Goal: Task Accomplishment & Management: Manage account settings

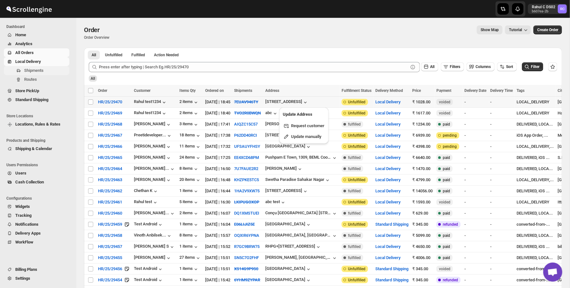
click at [38, 69] on span "Shipments" at bounding box center [33, 70] width 19 height 5
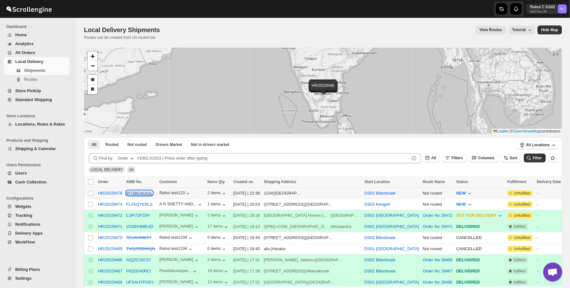
click at [135, 193] on button "4FOBENGIGL" at bounding box center [139, 193] width 26 height 5
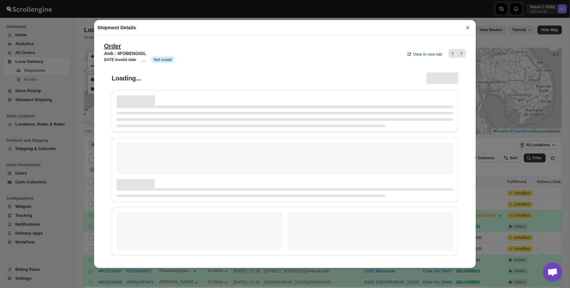
click at [73, 179] on div "Shipment Details × Order Awb : 4FOBENGIGL DATE Invalid date Info Info Not route…" at bounding box center [285, 144] width 570 height 288
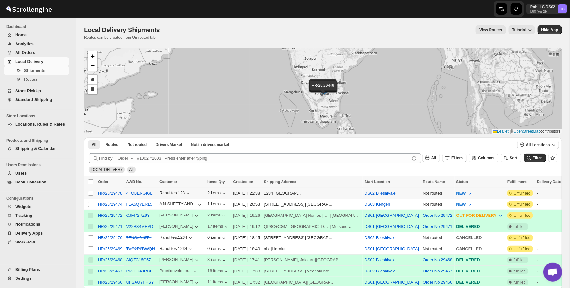
click at [134, 190] on div "4FOBENGIGL" at bounding box center [140, 193] width 29 height 6
click at [135, 192] on button "4FOBENGIGL" at bounding box center [139, 193] width 26 height 5
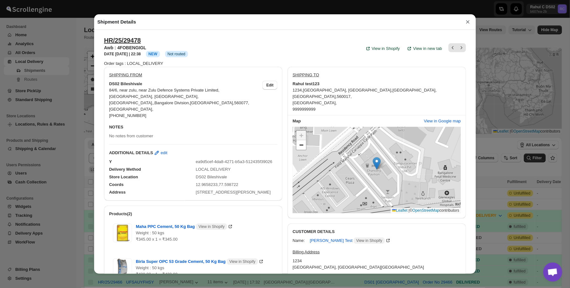
scroll to position [17, 0]
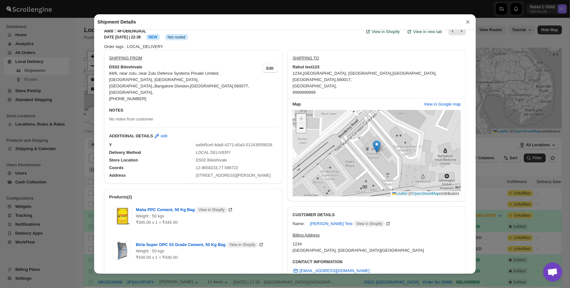
click at [300, 125] on span "−" at bounding box center [301, 128] width 4 height 8
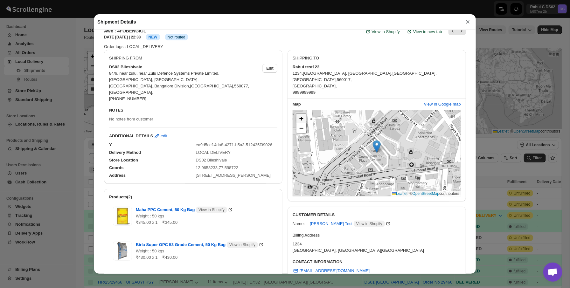
click at [299, 115] on link "+" at bounding box center [301, 119] width 10 height 10
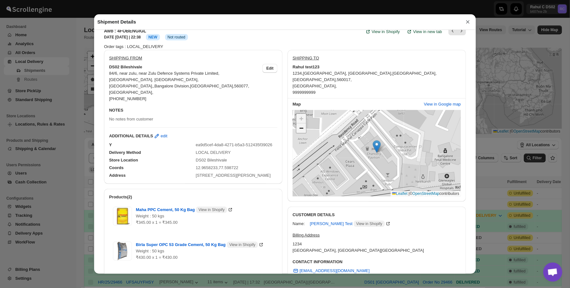
click at [299, 124] on span "−" at bounding box center [301, 128] width 4 height 8
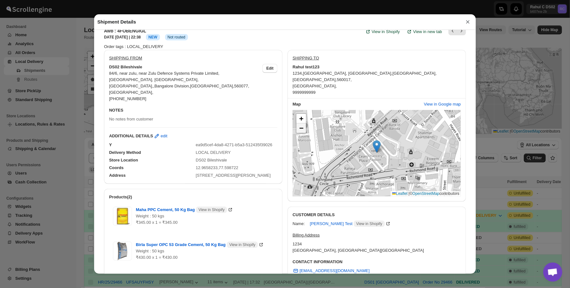
click at [302, 124] on span "−" at bounding box center [301, 128] width 4 height 8
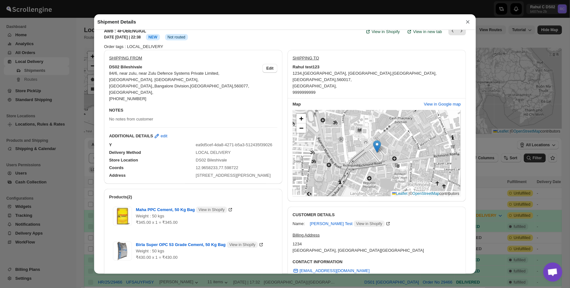
click at [304, 113] on div "+ −" at bounding box center [301, 123] width 11 height 20
click at [304, 114] on link "+" at bounding box center [301, 119] width 10 height 10
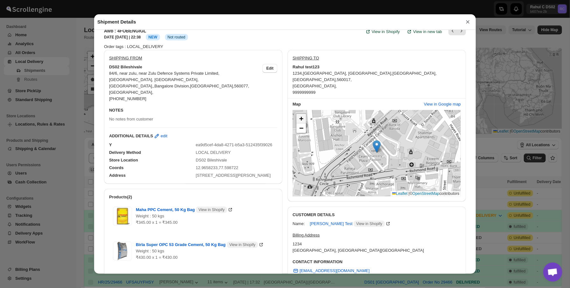
click at [304, 114] on link "+" at bounding box center [301, 119] width 10 height 10
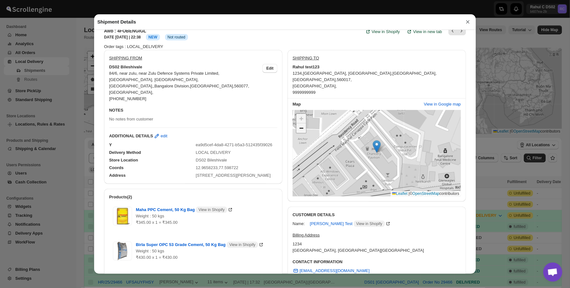
click at [305, 123] on link "−" at bounding box center [301, 128] width 10 height 10
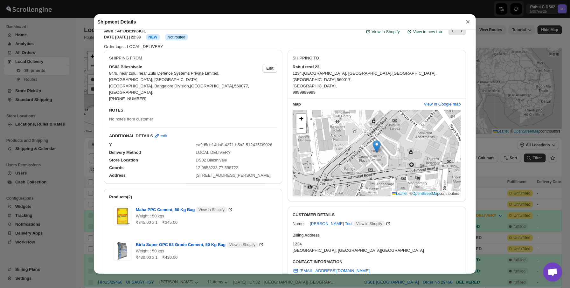
click at [298, 72] on span "1234 ," at bounding box center [297, 73] width 10 height 5
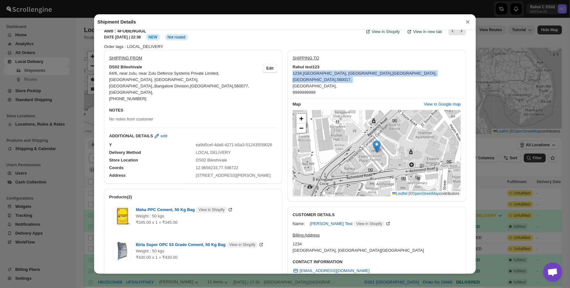
click at [298, 72] on span "1234 ," at bounding box center [297, 73] width 10 height 5
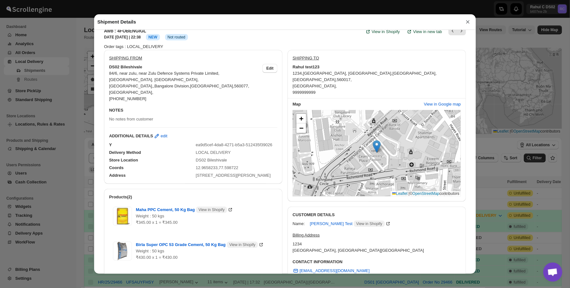
click at [199, 167] on div "Address 135, Residency Rd, Shanthala Nagar, Ashok Nagar, Bengaluru, Karnataka 5…" at bounding box center [190, 172] width 173 height 11
click at [201, 165] on div "12.9658233,77.598722" at bounding box center [237, 168] width 82 height 6
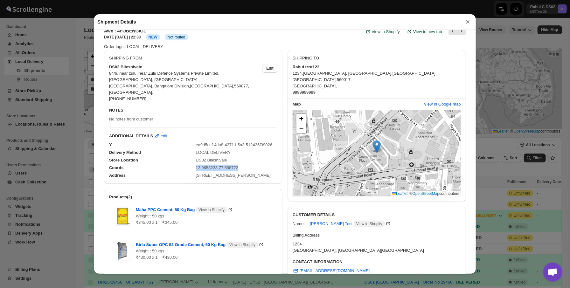
click at [201, 165] on div "12.9658233,77.598722" at bounding box center [237, 168] width 82 height 6
click at [196, 178] on span "135, Residency Rd, Shanthala Nagar, Ashok Nagar, Bengaluru, Karnataka 560025, I…" at bounding box center [233, 175] width 75 height 5
click at [305, 74] on span "NAL Colony, Kodihalli ," at bounding box center [348, 73] width 90 height 5
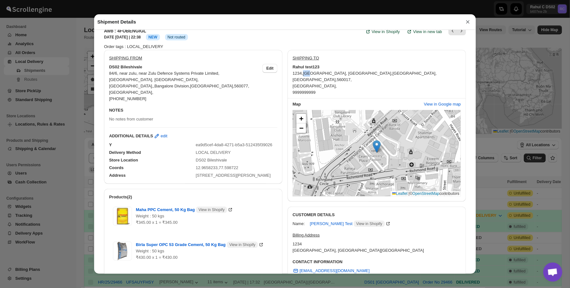
drag, startPoint x: 305, startPoint y: 74, endPoint x: 301, endPoint y: 74, distance: 3.8
click at [305, 74] on span "NAL Colony, Kodihalli ," at bounding box center [348, 73] width 90 height 5
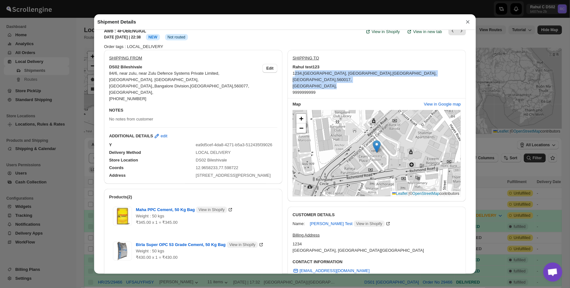
drag, startPoint x: 294, startPoint y: 73, endPoint x: 334, endPoint y: 81, distance: 40.4
click at [334, 81] on div "1234 , NAL Colony, Kodihalli , Bengaluru , Karnataka , 560017 , India , 9999999…" at bounding box center [376, 82] width 168 height 25
drag, startPoint x: 336, startPoint y: 90, endPoint x: 290, endPoint y: 72, distance: 48.9
click at [290, 72] on div "SHIPPING TO Rahul test123 1234 , NAL Colony, Kodihalli , Bengaluru , Karnataka …" at bounding box center [376, 126] width 178 height 152
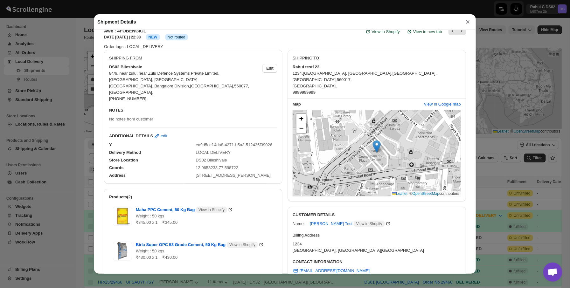
click at [337, 77] on span "Karnataka ," at bounding box center [314, 79] width 44 height 5
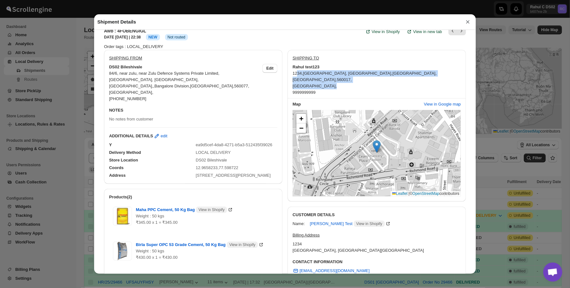
drag, startPoint x: 297, startPoint y: 72, endPoint x: 321, endPoint y: 77, distance: 23.9
click at [321, 77] on div "1234 , NAL Colony, Kodihalli , Bengaluru , Karnataka , 560017 , India , 9999999…" at bounding box center [376, 82] width 168 height 25
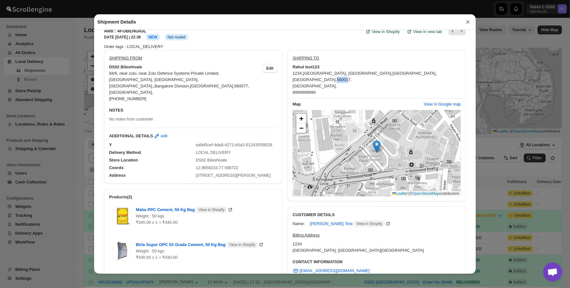
drag, startPoint x: 404, startPoint y: 75, endPoint x: 333, endPoint y: 74, distance: 70.9
click at [388, 75] on div "1234 , NAL Colony, Kodihalli , Bengaluru , Karnataka , 560017 , India , 9999999…" at bounding box center [376, 82] width 168 height 25
click at [93, 65] on div "Shipment Details × HR/25/29478 Awb : 4FOBENGIGL DATE 22-Sep-25 | 22:38 Info NEW…" at bounding box center [285, 144] width 570 height 288
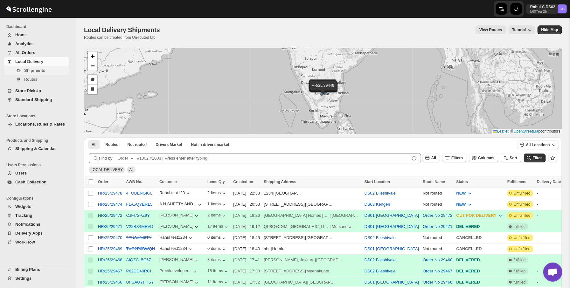
click at [45, 73] on span "Shipments" at bounding box center [46, 70] width 44 height 6
click at [147, 195] on button "4FOBENGIGL" at bounding box center [139, 193] width 26 height 5
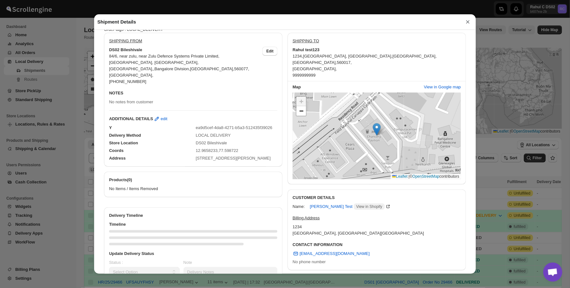
scroll to position [41, 0]
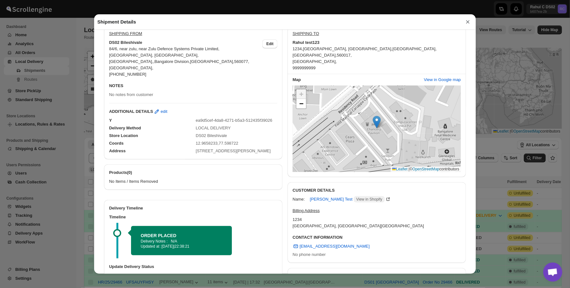
click at [69, 64] on div "Shipment Details × HR/25/29478 Awb : 4FOBENGIGL DATE 22-Sep-25 | 22:38 Warning …" at bounding box center [285, 144] width 570 height 288
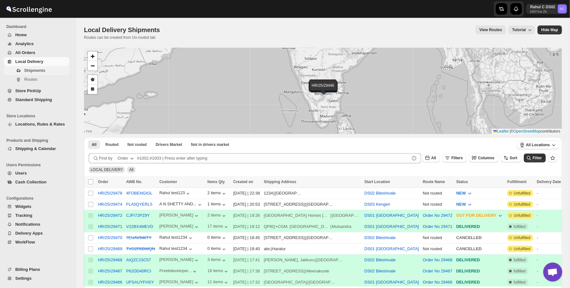
click at [62, 72] on span "Shipments" at bounding box center [46, 70] width 44 height 6
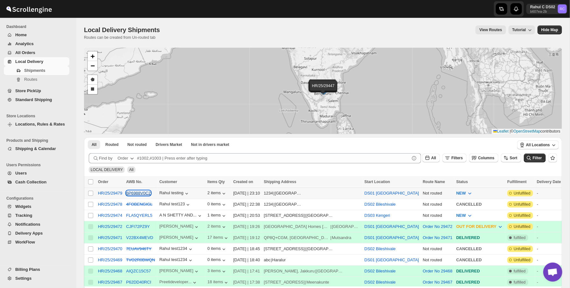
click at [147, 192] on button "6P6988V0C2" at bounding box center [138, 193] width 24 height 5
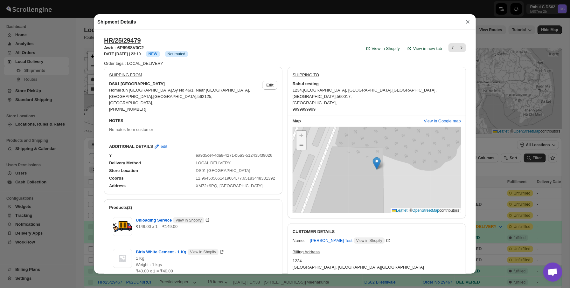
click at [303, 141] on span "−" at bounding box center [301, 145] width 4 height 8
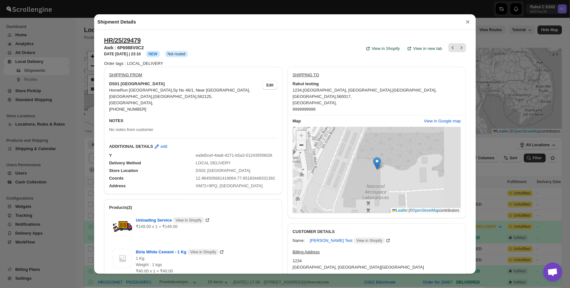
click at [303, 141] on span "−" at bounding box center [301, 145] width 4 height 8
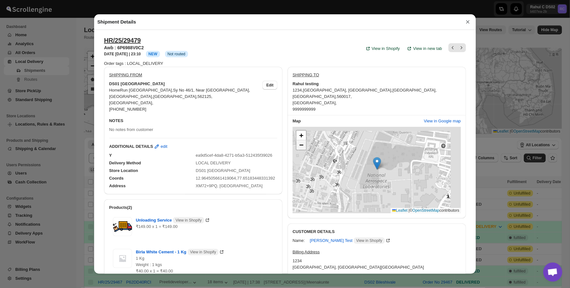
click at [303, 141] on span "−" at bounding box center [301, 145] width 4 height 8
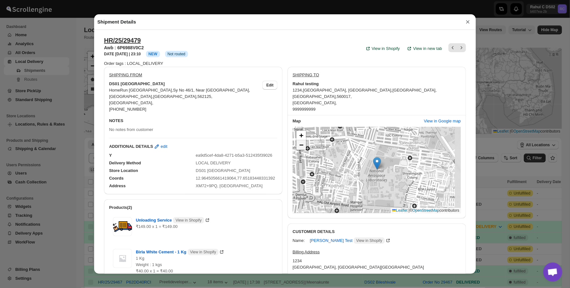
click at [303, 141] on span "−" at bounding box center [301, 145] width 4 height 8
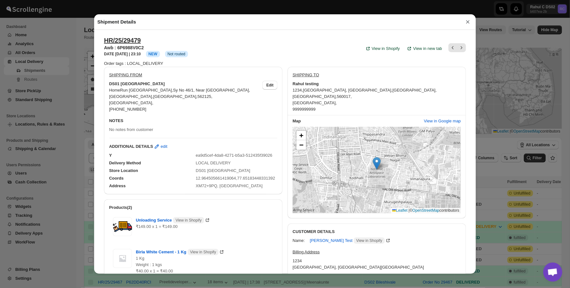
click at [46, 128] on div "Shipment Details × HR/25/29479 Awb : 6P6988V0C2 DATE 22-Sep-25 | 23:10 Info NEW…" at bounding box center [285, 144] width 570 height 288
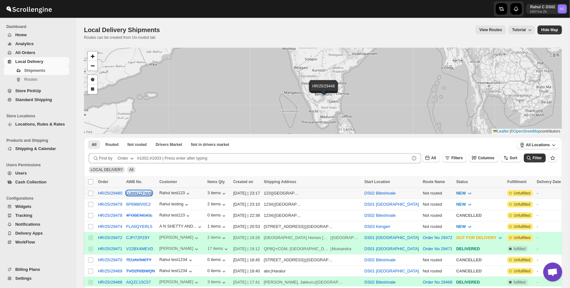
click at [146, 195] on button "OJM92ZFN09" at bounding box center [139, 193] width 26 height 5
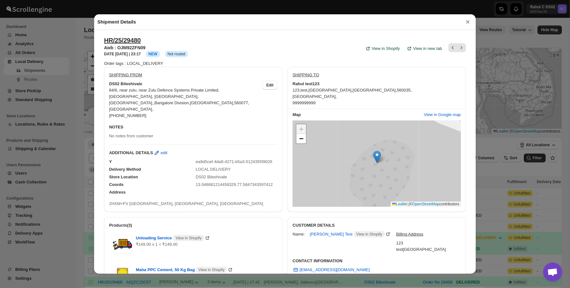
scroll to position [40, 0]
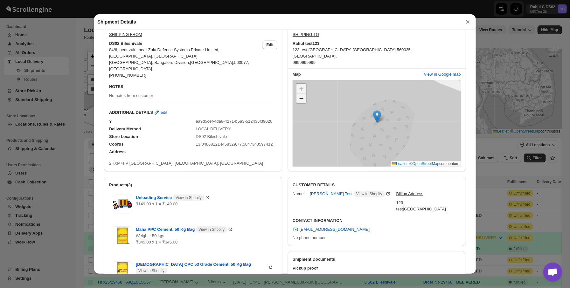
click at [299, 100] on link "−" at bounding box center [301, 98] width 10 height 10
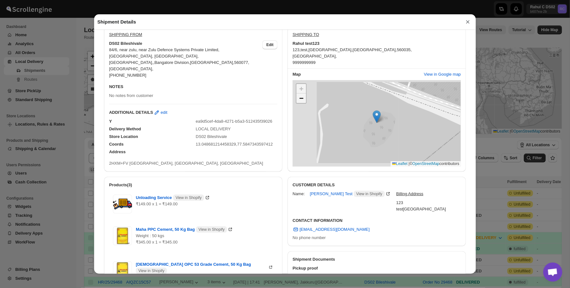
click at [299, 100] on link "−" at bounding box center [301, 98] width 10 height 10
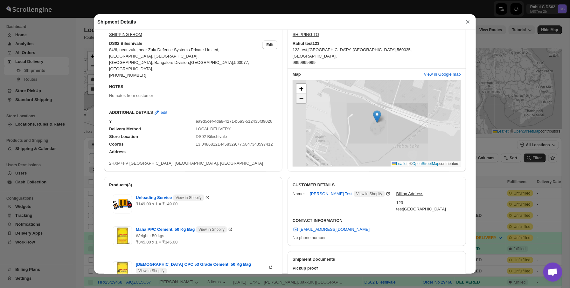
click at [299, 100] on link "−" at bounding box center [301, 98] width 10 height 10
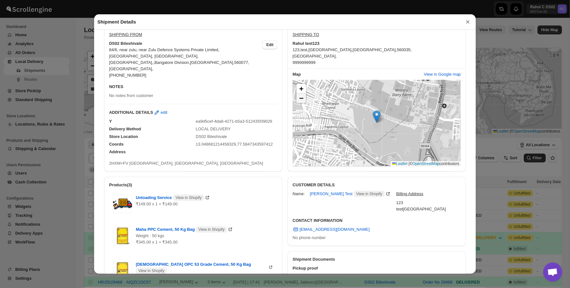
click at [299, 100] on link "−" at bounding box center [301, 98] width 10 height 10
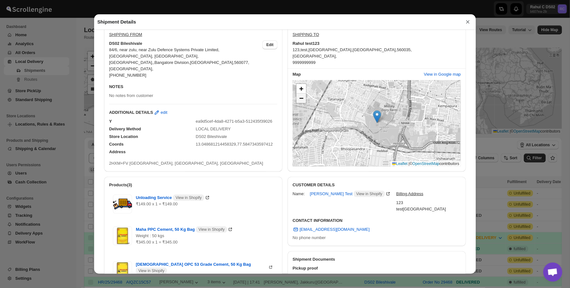
click at [299, 100] on link "−" at bounding box center [301, 98] width 10 height 10
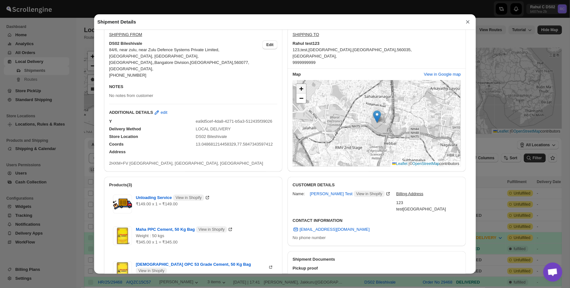
click at [305, 91] on link "+" at bounding box center [301, 89] width 10 height 10
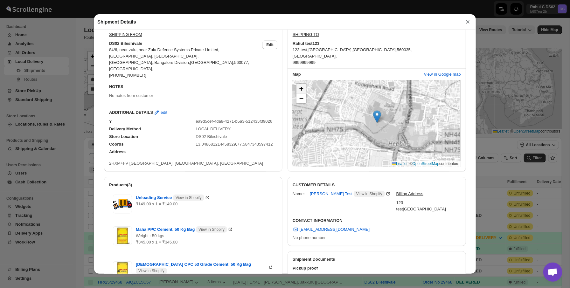
click at [305, 91] on link "+" at bounding box center [301, 89] width 10 height 10
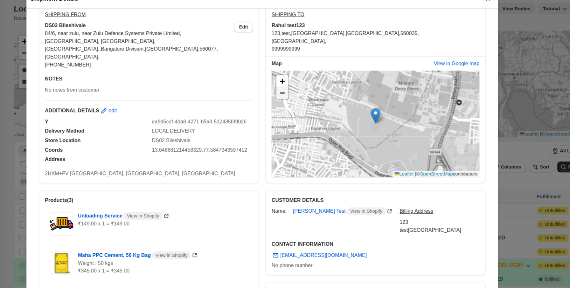
click at [305, 96] on link "−" at bounding box center [301, 98] width 10 height 10
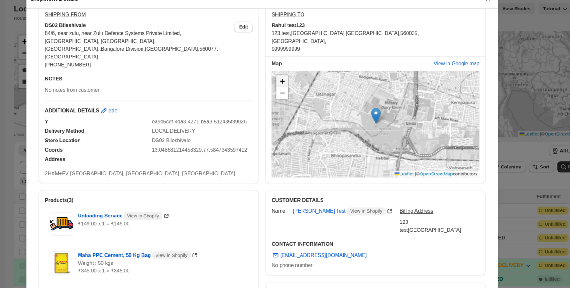
click at [302, 89] on span "+" at bounding box center [301, 89] width 4 height 8
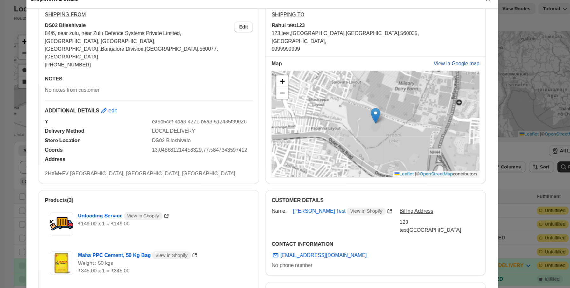
click at [438, 76] on span "View in Google map" at bounding box center [442, 74] width 37 height 6
click at [92, 52] on div "Shipment Details × HR/25/29480 Awb : OJM92ZFN09 DATE 22-Sep-25 | 23:17 Info NEW…" at bounding box center [285, 144] width 570 height 288
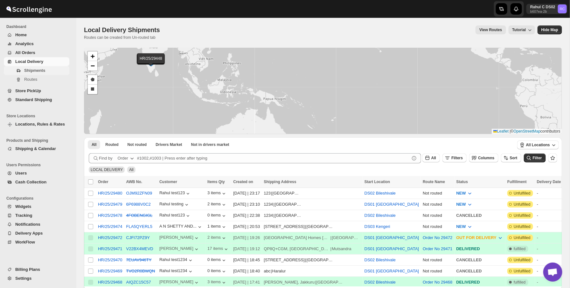
click at [39, 72] on span "Shipments" at bounding box center [34, 70] width 21 height 5
click at [146, 194] on button "OJM92ZFN09" at bounding box center [139, 193] width 26 height 5
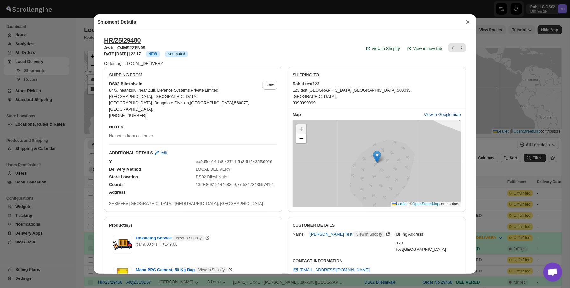
click at [441, 115] on span "View in Google map" at bounding box center [442, 115] width 37 height 6
click at [79, 57] on div "Shipment Details × HR/25/29480 Awb : OJM92ZFN09 DATE 22-Sep-25 | 23:17 Info NEW…" at bounding box center [285, 144] width 570 height 288
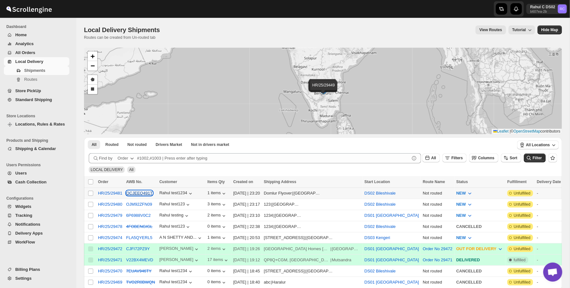
click at [153, 195] on button "OCJEEQ491T" at bounding box center [139, 193] width 26 height 5
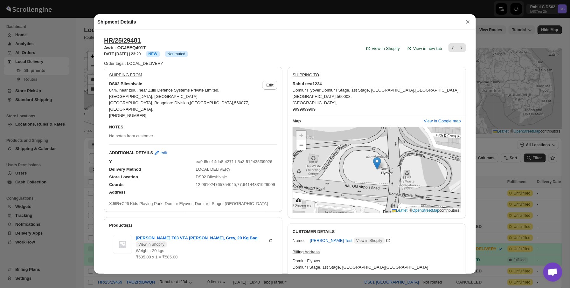
click at [67, 151] on div "Shipment Details × HR/25/29481 Awb : OCJEEQ491T DATE 22-Sep-25 | 23:20 Info NEW…" at bounding box center [285, 144] width 570 height 288
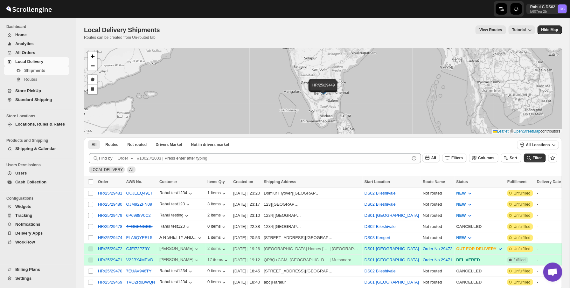
click at [33, 269] on span "Billing Plans" at bounding box center [27, 269] width 25 height 5
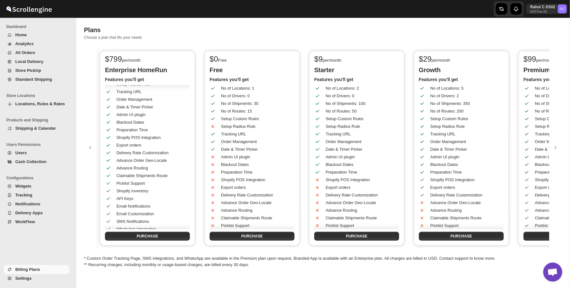
scroll to position [190, 0]
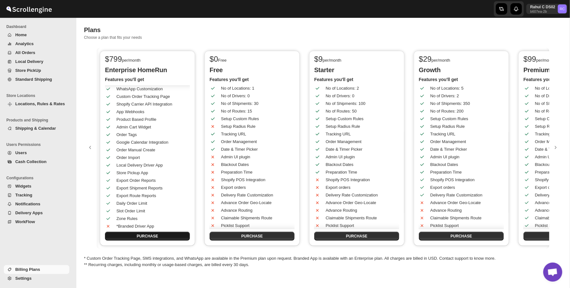
click at [166, 237] on button "PURCHASE" at bounding box center [147, 236] width 85 height 9
click at [182, 33] on div "Plans" at bounding box center [323, 29] width 478 height 9
click at [211, 48] on div "$ 799 per/month Enterprise HomeRun Features you'll get No of Locations: 200 No …" at bounding box center [323, 148] width 452 height 201
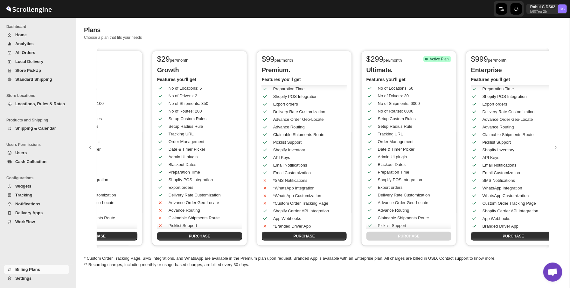
scroll to position [0, 381]
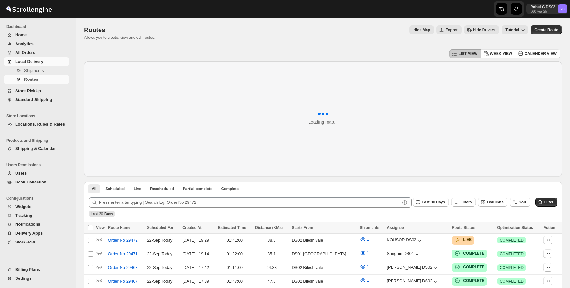
click at [30, 244] on span "WorkFlow" at bounding box center [25, 242] width 20 height 5
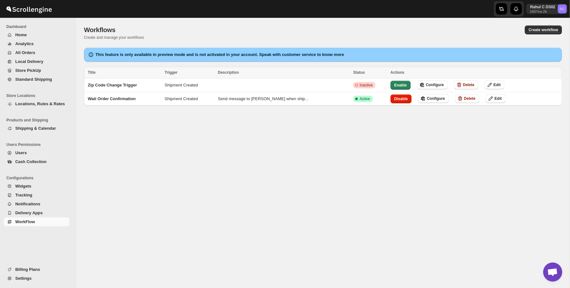
click at [58, 81] on span "Standard Shipping" at bounding box center [41, 79] width 53 height 6
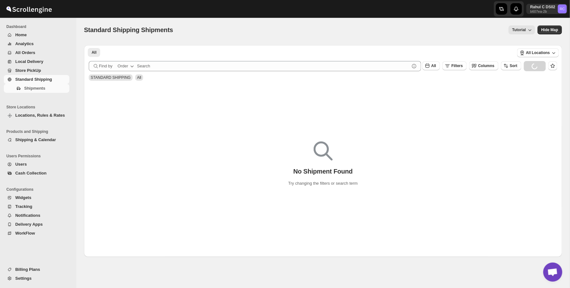
click at [133, 37] on div "Standard Shipping Shipments. This page is ready Standard Shipping Shipments Tut…" at bounding box center [323, 30] width 478 height 24
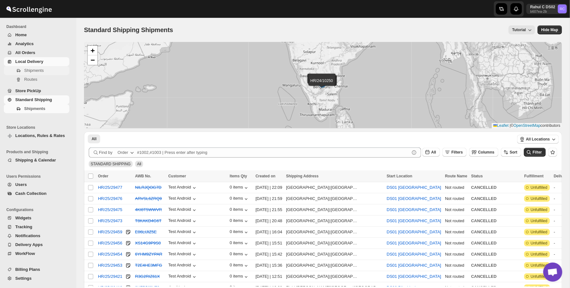
click at [37, 69] on span "Shipments" at bounding box center [33, 70] width 19 height 5
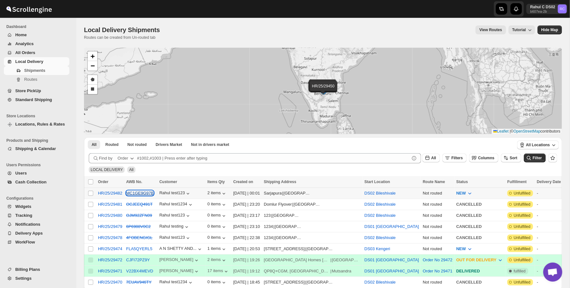
click at [149, 192] on button "MC1GE9G97B" at bounding box center [140, 193] width 28 height 5
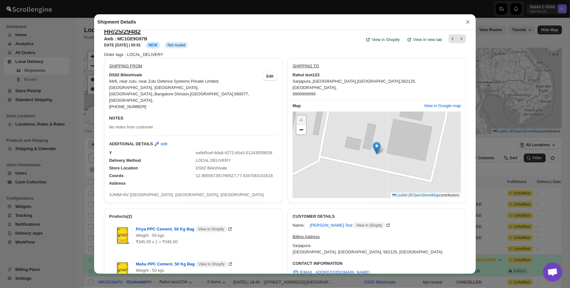
scroll to position [0, 0]
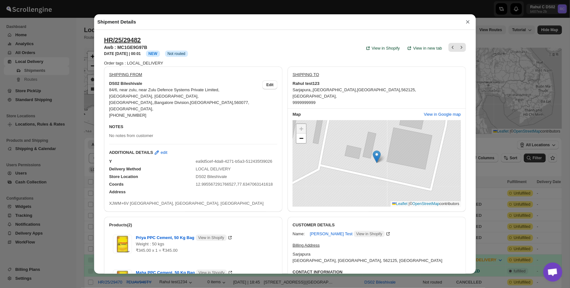
click at [401, 89] on span "562125 ," at bounding box center [408, 89] width 15 height 5
click at [236, 201] on span "XJWM+6V Bengaluru, Karnataka, India" at bounding box center [186, 203] width 154 height 5
click at [401, 89] on span "562125 ," at bounding box center [408, 89] width 15 height 5
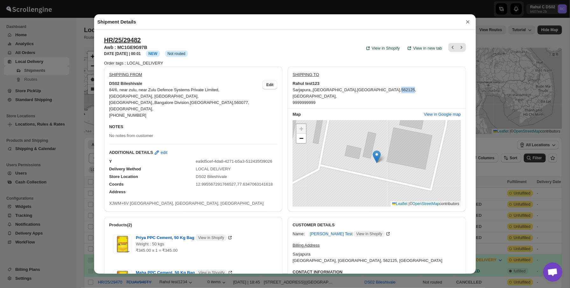
click at [469, 19] on button "×" at bounding box center [468, 21] width 10 height 9
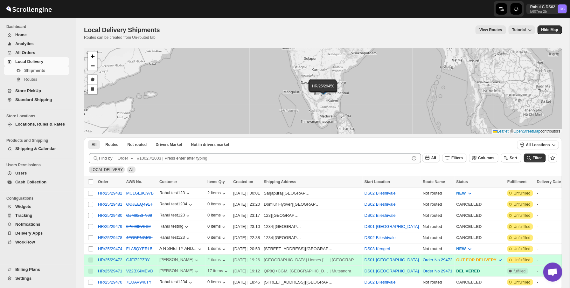
click at [37, 273] on button "Billing Plans" at bounding box center [36, 269] width 65 height 9
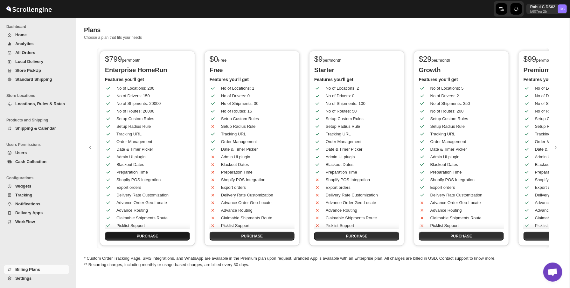
click at [157, 239] on button "PURCHASE" at bounding box center [147, 236] width 85 height 9
click at [130, 44] on div "Plans. This page is ready Plans Choose a plan that fits your needs" at bounding box center [323, 33] width 478 height 30
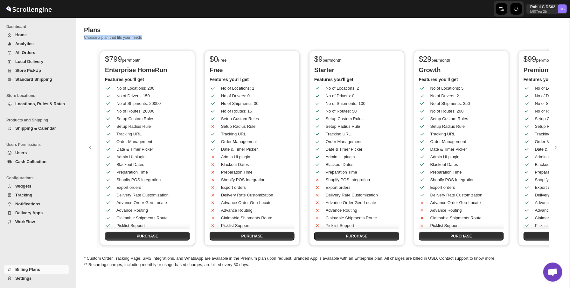
click at [130, 44] on div "Plans. This page is ready Plans Choose a plan that fits your needs" at bounding box center [323, 33] width 478 height 30
click at [138, 26] on div "Plans" at bounding box center [323, 29] width 478 height 9
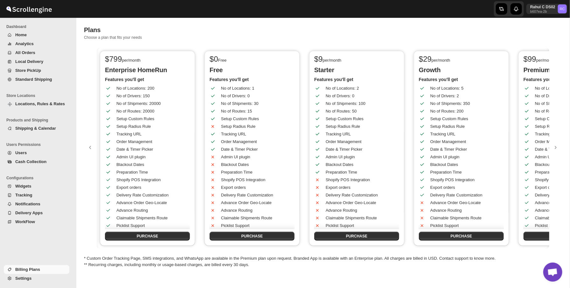
click at [138, 26] on div "Plans" at bounding box center [323, 29] width 478 height 9
click at [147, 41] on div "Plans. This page is ready Plans Choose a plan that fits your needs" at bounding box center [323, 33] width 478 height 30
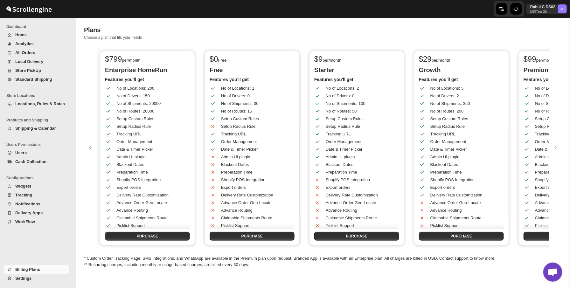
click at [147, 41] on div "Plans. This page is ready Plans Choose a plan that fits your needs" at bounding box center [323, 33] width 478 height 30
click at [336, 30] on div "Plans" at bounding box center [323, 29] width 478 height 9
click at [58, 38] on button "Home" at bounding box center [36, 35] width 65 height 9
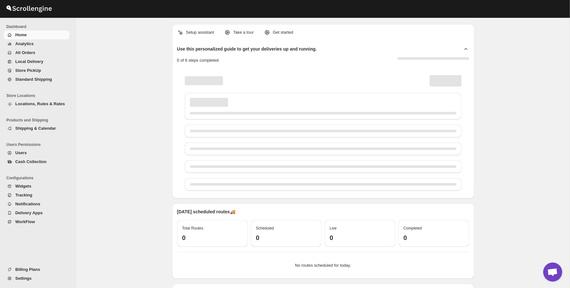
click at [53, 53] on span "All Orders" at bounding box center [41, 53] width 53 height 6
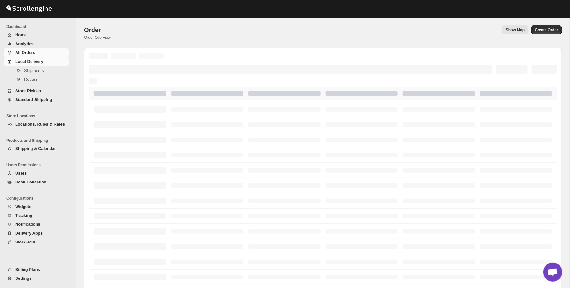
click at [51, 65] on link "Local Delivery" at bounding box center [36, 61] width 65 height 9
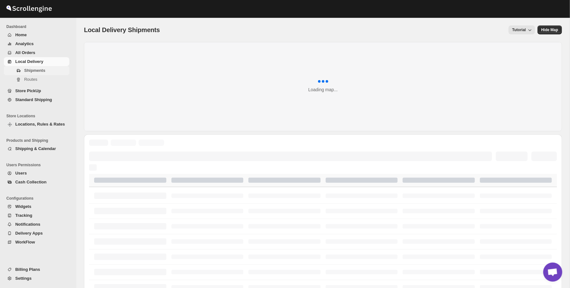
click at [51, 69] on span "Shipments" at bounding box center [46, 70] width 44 height 6
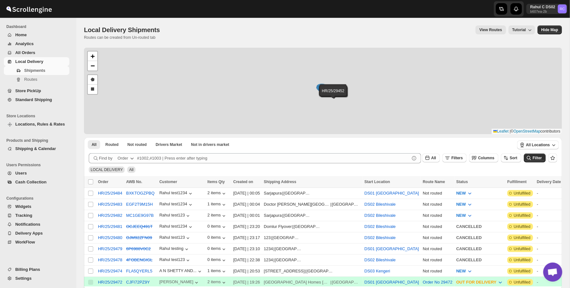
scroll to position [28, 0]
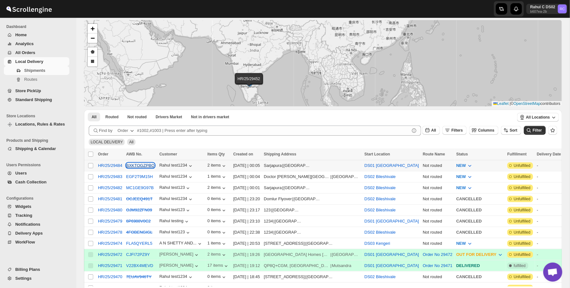
click at [151, 165] on button "BXKTOGZPBQ" at bounding box center [140, 165] width 28 height 5
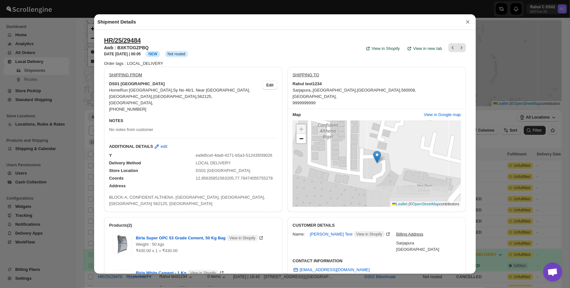
click at [364, 87] on div "[GEOGRAPHIC_DATA] , 9999999999" at bounding box center [376, 96] width 168 height 19
click at [243, 193] on div "Address BLOCK-[GEOGRAPHIC_DATA], [GEOGRAPHIC_DATA]" at bounding box center [190, 192] width 173 height 29
click at [244, 198] on span "BLOCK-A, CONFIDENT ALTHENA, [GEOGRAPHIC_DATA], [GEOGRAPHIC_DATA], [GEOGRAPHIC_D…" at bounding box center [187, 200] width 156 height 11
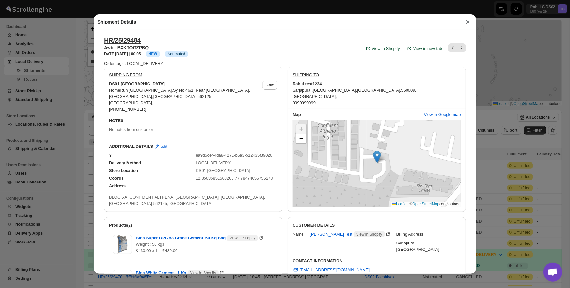
click at [373, 84] on div "Rahul test1234" at bounding box center [376, 84] width 168 height 6
click at [401, 92] on span "560008 ," at bounding box center [408, 90] width 15 height 5
click at [252, 199] on span "BLOCK-A, CONFIDENT ALTHENA, [GEOGRAPHIC_DATA], [GEOGRAPHIC_DATA], [GEOGRAPHIC_D…" at bounding box center [187, 200] width 156 height 11
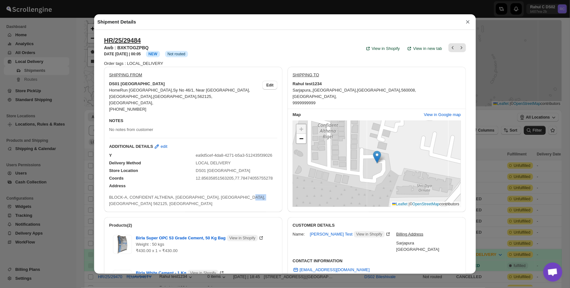
click at [252, 199] on span "BLOCK-A, CONFIDENT ALTHENA, [GEOGRAPHIC_DATA], [GEOGRAPHIC_DATA], [GEOGRAPHIC_D…" at bounding box center [187, 200] width 156 height 11
click at [339, 7] on div "Shipment Details × HR/25/29484 Awb : BXKTOGZPBQ DATE [DATE] | 00:05 Info NEW In…" at bounding box center [285, 144] width 570 height 288
